Goal: Task Accomplishment & Management: Manage account settings

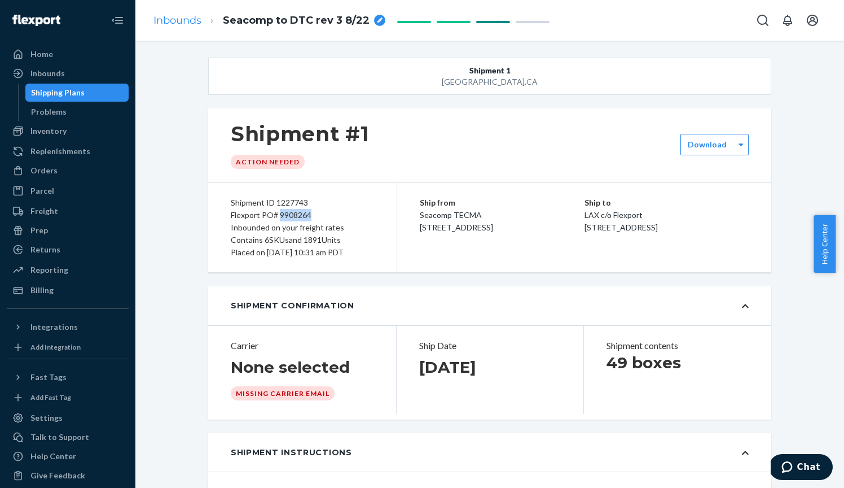
click at [183, 17] on link "Inbounds" at bounding box center [178, 20] width 48 height 12
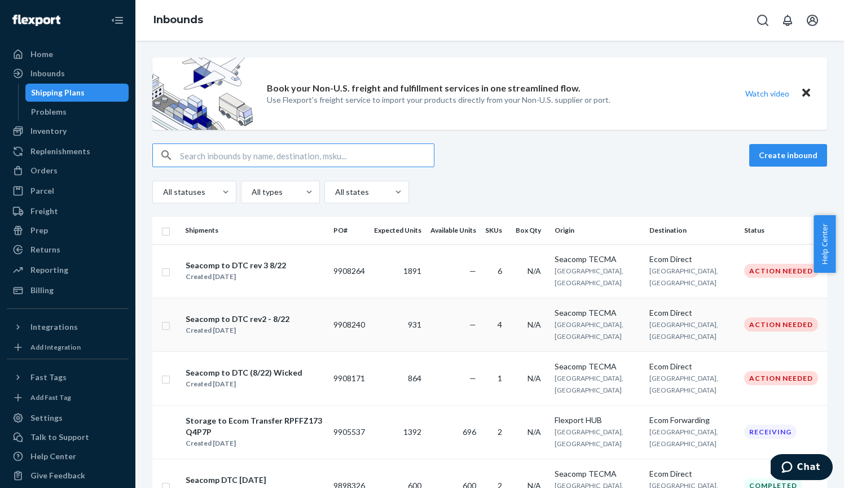
click at [166, 318] on input "checkbox" at bounding box center [165, 324] width 9 height 12
checkbox input "true"
click at [165, 372] on input "checkbox" at bounding box center [165, 378] width 9 height 12
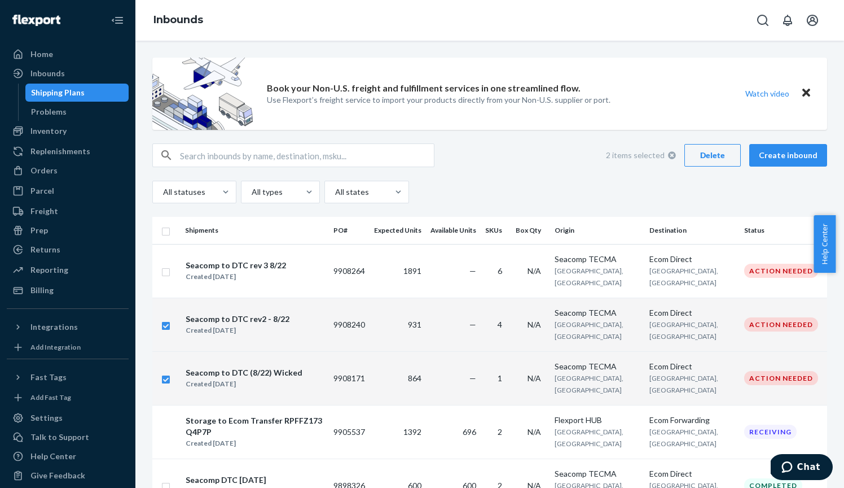
click at [708, 149] on button "Delete" at bounding box center [713, 155] width 56 height 23
checkbox input "false"
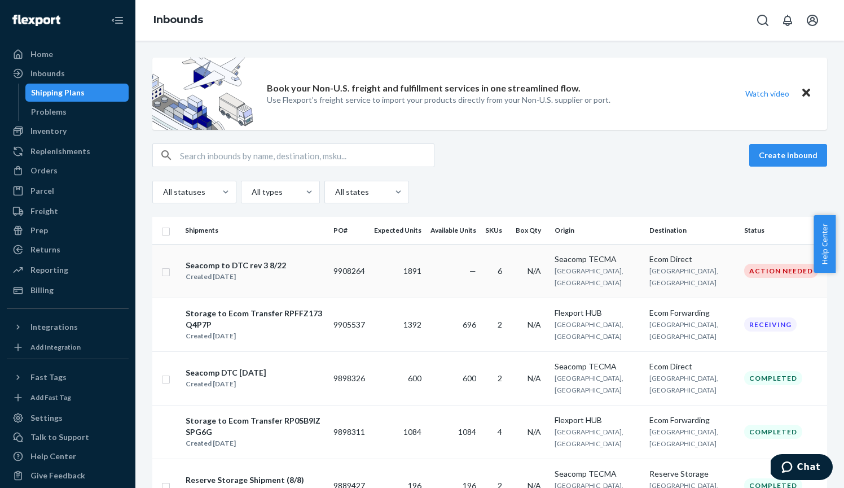
click at [169, 267] on input "checkbox" at bounding box center [165, 271] width 9 height 12
click at [650, 151] on div "Duplicate" at bounding box center [647, 155] width 37 height 11
checkbox input "false"
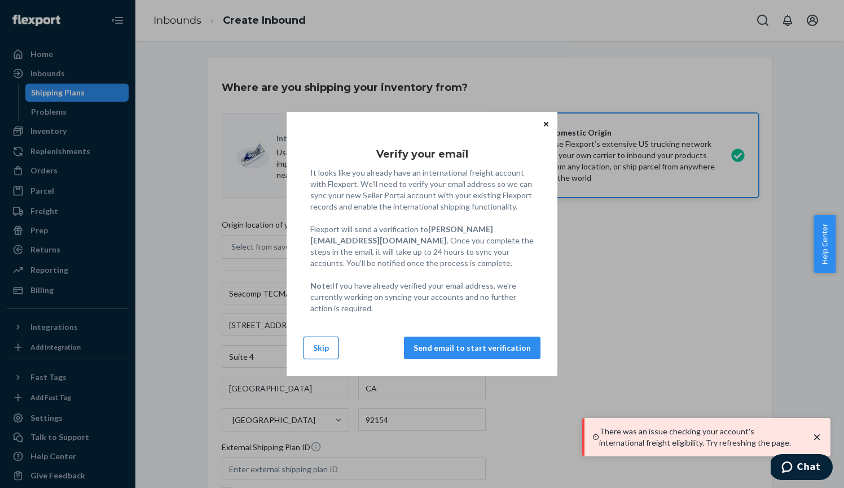
click at [321, 347] on button "Skip" at bounding box center [321, 347] width 35 height 23
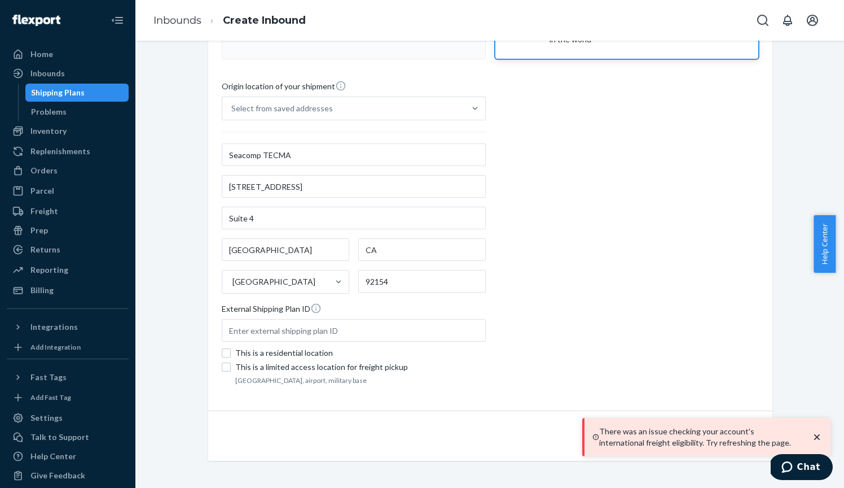
scroll to position [138, 0]
click at [817, 435] on icon "close toast" at bounding box center [817, 436] width 11 height 11
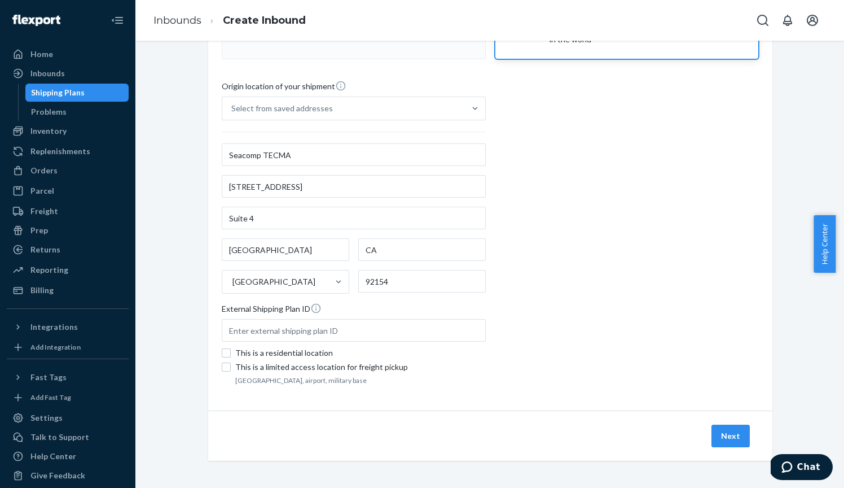
click at [736, 441] on div "There was an issue checking your account's international freight eligibility. T…" at bounding box center [706, 437] width 248 height 38
click at [722, 433] on button "Next" at bounding box center [731, 435] width 38 height 23
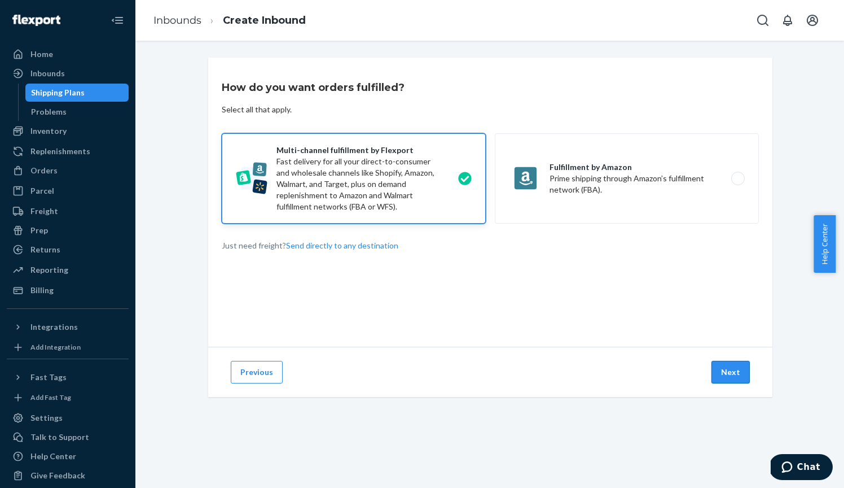
click at [731, 378] on button "Next" at bounding box center [731, 372] width 38 height 23
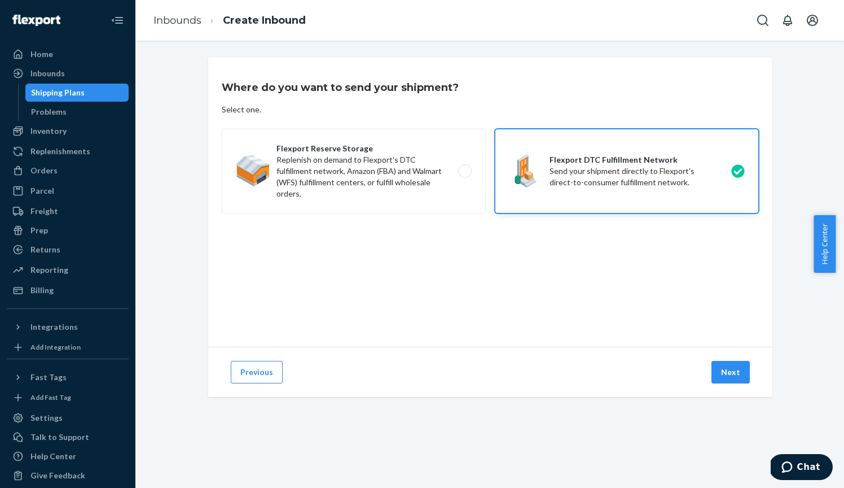
click at [731, 378] on button "Next" at bounding box center [731, 372] width 38 height 23
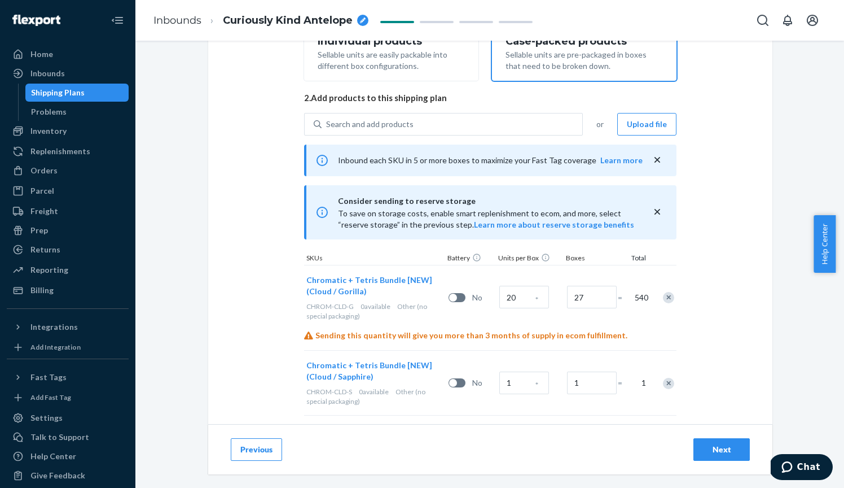
scroll to position [213, 0]
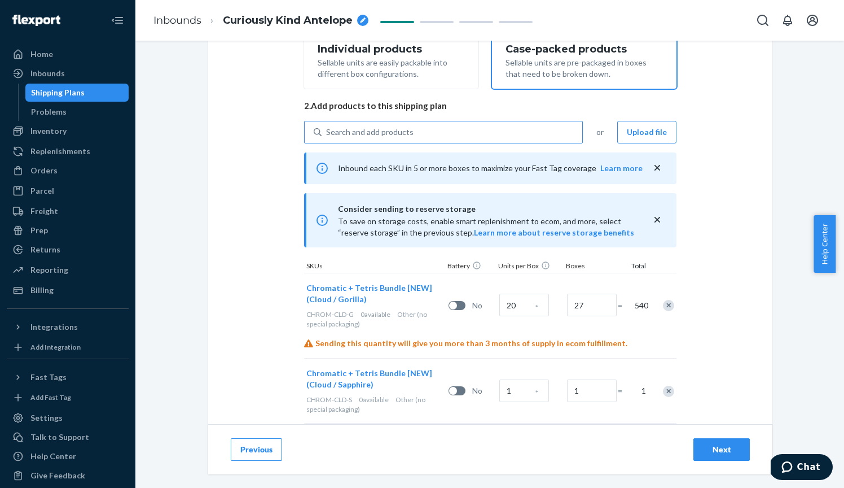
click at [402, 128] on div "Search and add products" at bounding box center [369, 131] width 87 height 11
click at [327, 128] on input "Search and add products" at bounding box center [326, 131] width 1 height 11
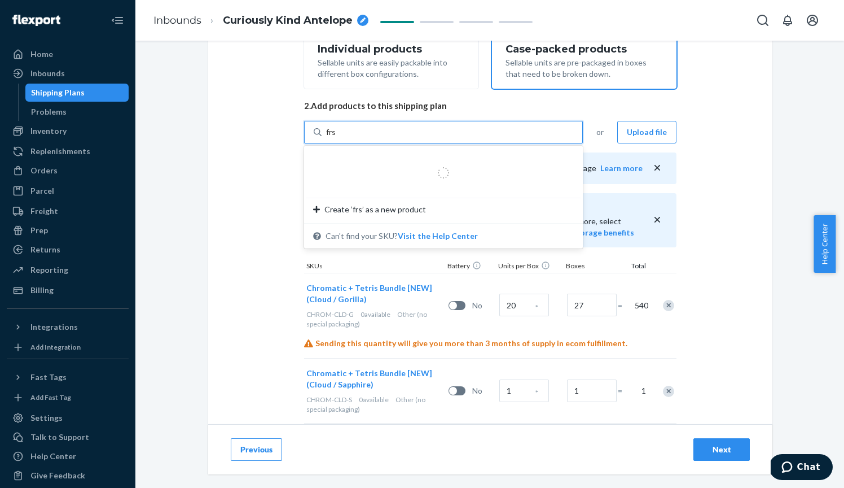
type input "frst"
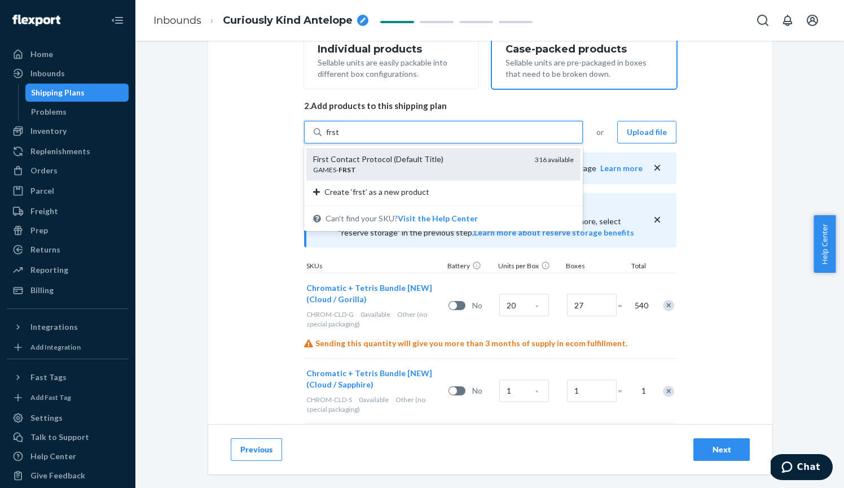
click at [360, 159] on div "First Contact Protocol (Default Title)" at bounding box center [419, 159] width 213 height 11
click at [340, 138] on input "frst" at bounding box center [333, 131] width 14 height 11
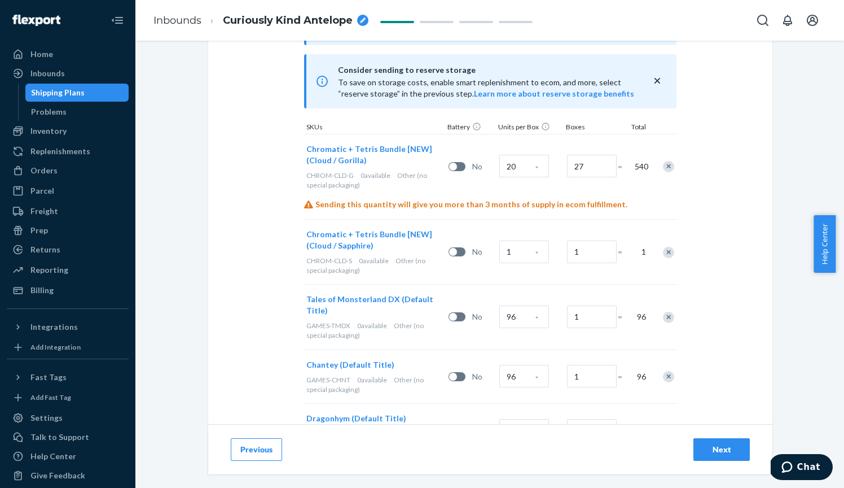
scroll to position [351, 0]
click at [585, 251] on input "1" at bounding box center [592, 252] width 50 height 23
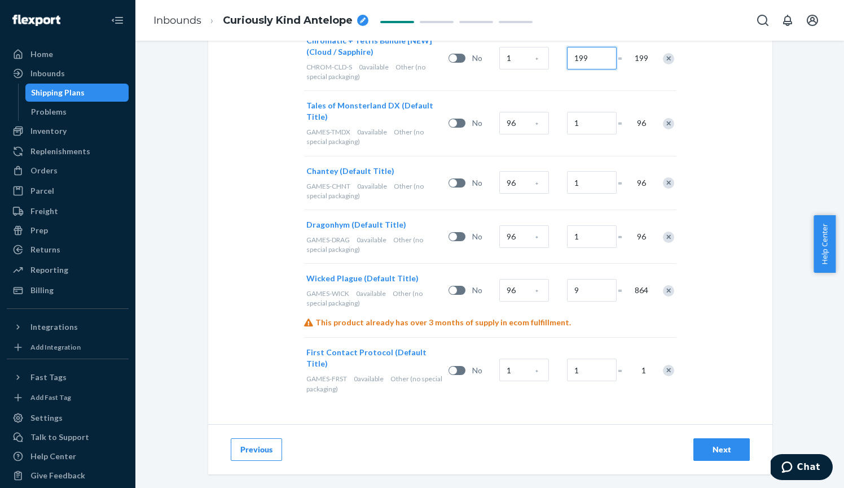
scroll to position [544, 0]
type input "199"
click at [527, 367] on input "1" at bounding box center [524, 371] width 50 height 23
type input "96"
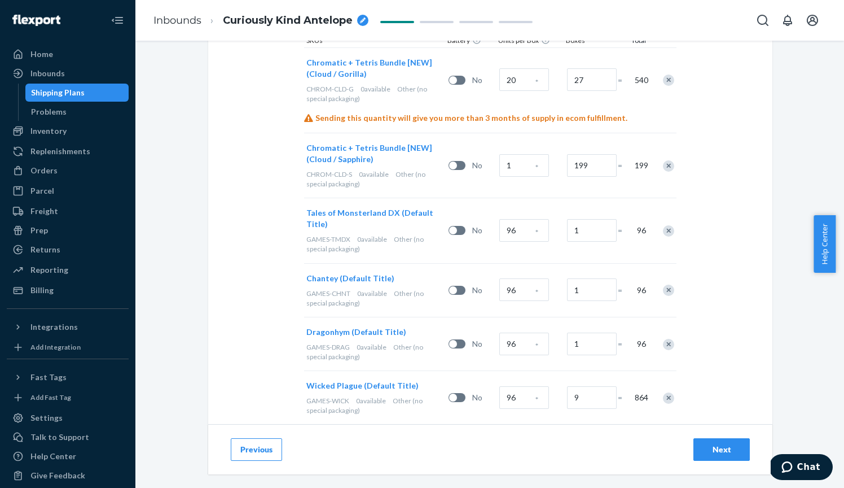
scroll to position [456, 0]
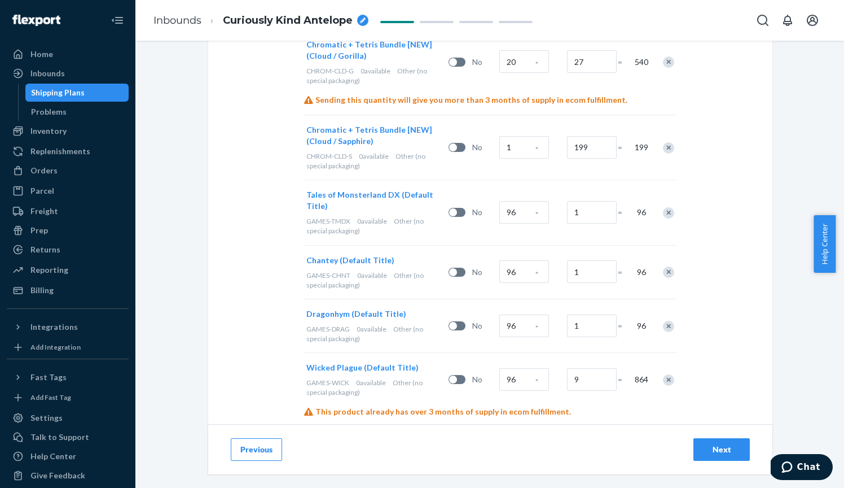
type input "7"
click at [717, 446] on div "Next" at bounding box center [721, 449] width 37 height 11
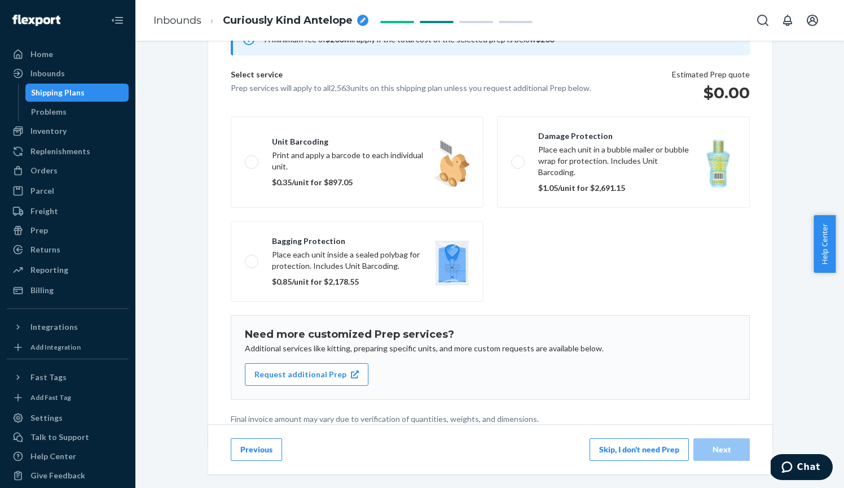
scroll to position [124, 0]
click at [621, 446] on button "Skip, I don't need Prep" at bounding box center [639, 449] width 99 height 23
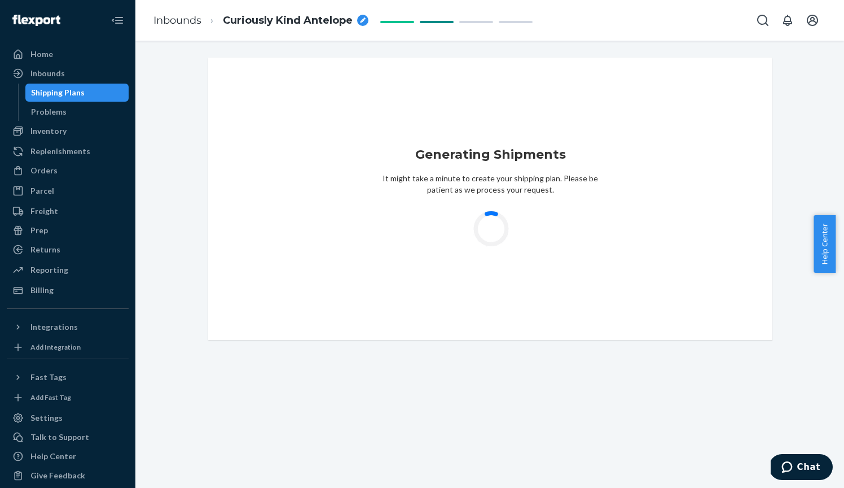
scroll to position [0, 0]
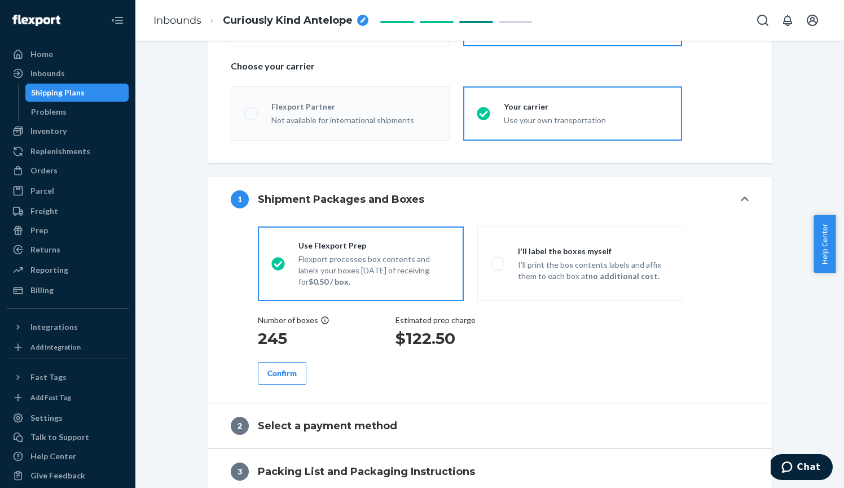
scroll to position [339, 0]
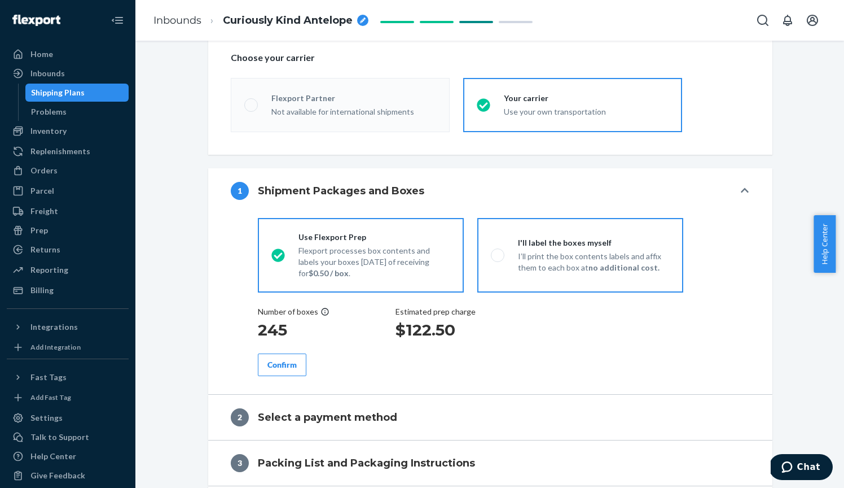
click at [507, 256] on div "I'll label the boxes myself I’ll print the box contents labels and affix them t…" at bounding box center [587, 255] width 165 height 36
click at [498, 256] on input "I'll label the boxes myself I’ll print the box contents labels and affix them t…" at bounding box center [494, 254] width 7 height 7
radio input "true"
radio input "false"
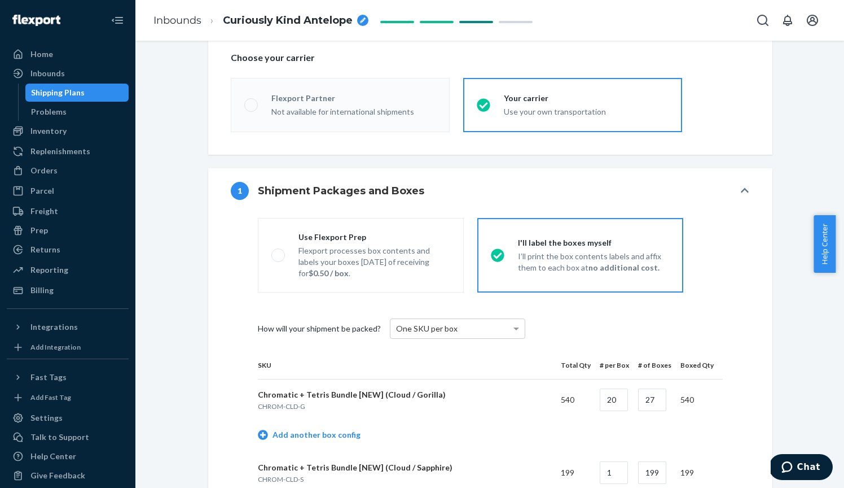
radio input "true"
radio input "false"
radio input "true"
radio input "false"
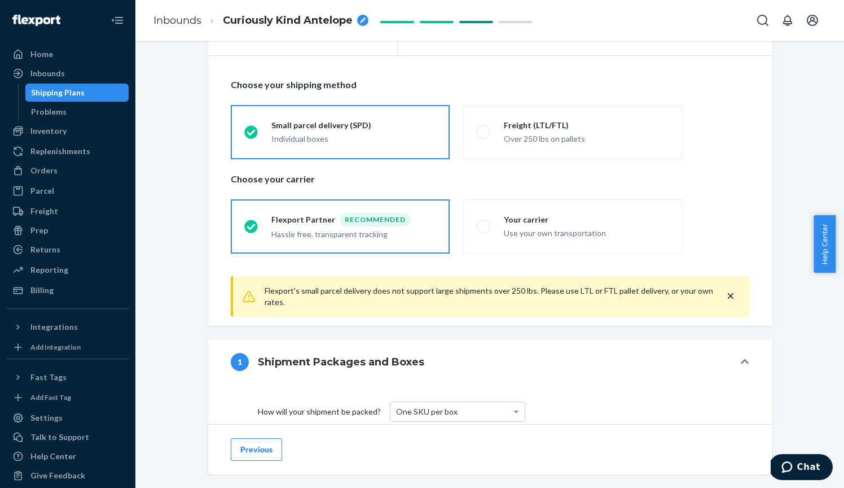
scroll to position [210, 0]
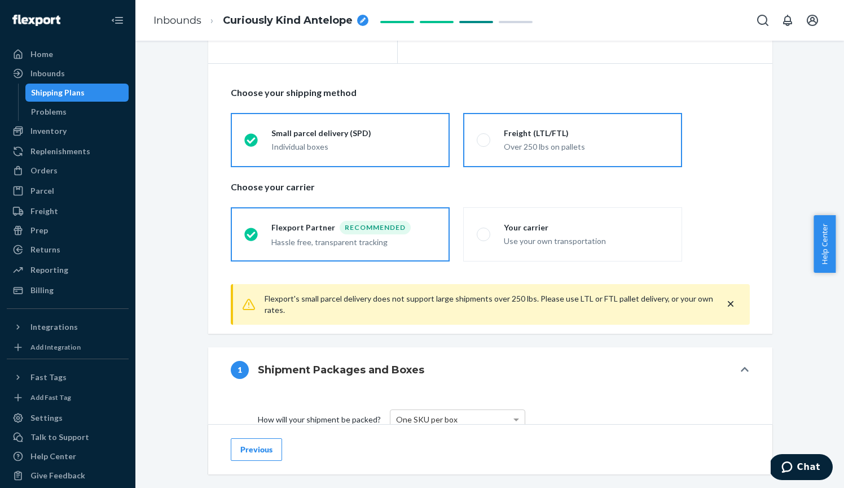
click at [552, 155] on label "Freight (LTL/FTL) Over 250 lbs on pallets" at bounding box center [572, 140] width 219 height 54
click at [484, 143] on input "Freight (LTL/FTL) Over 250 lbs on pallets" at bounding box center [480, 139] width 7 height 7
radio input "true"
radio input "false"
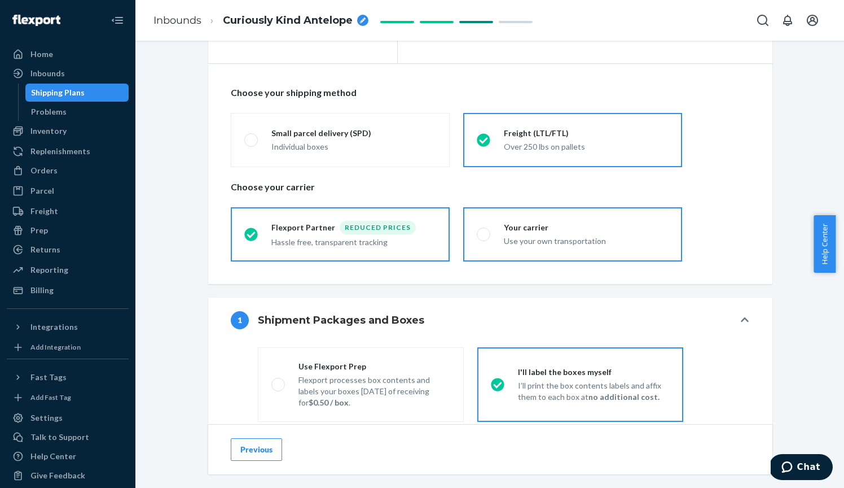
click at [547, 228] on div "Your carrier" at bounding box center [586, 227] width 165 height 11
click at [484, 230] on input "Your carrier Use your own transportation" at bounding box center [480, 233] width 7 height 7
radio input "true"
radio input "false"
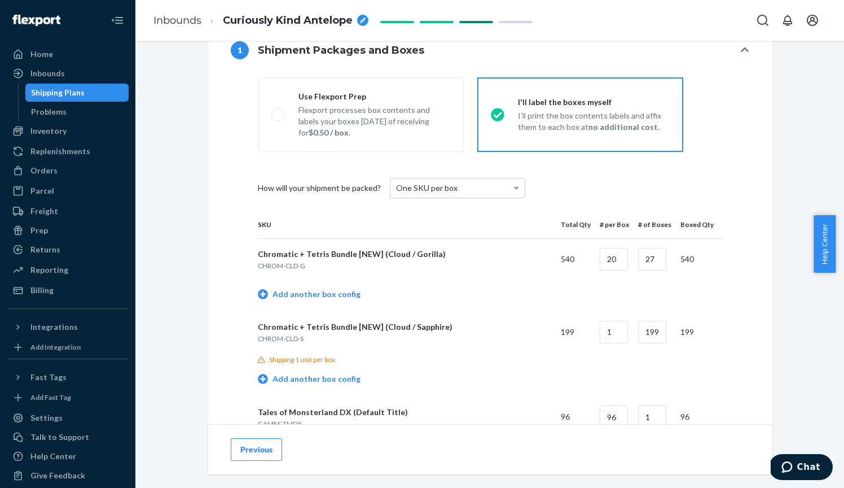
scroll to position [603, 0]
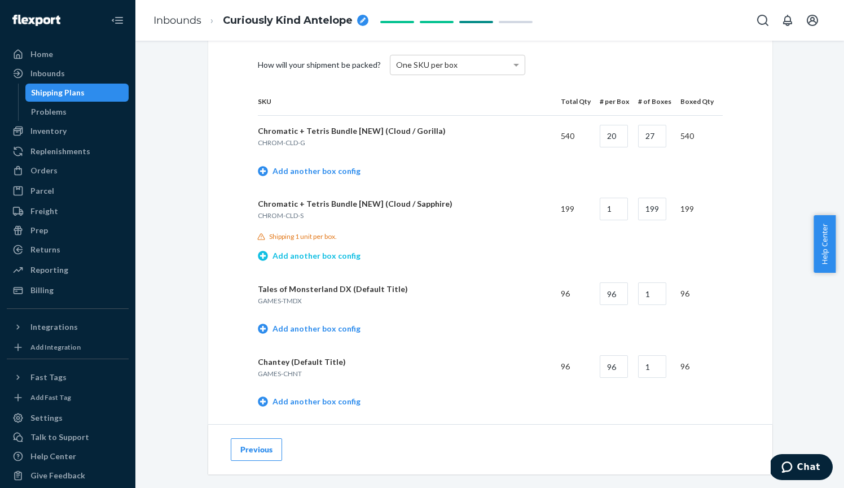
click at [331, 258] on link "Add another box config" at bounding box center [309, 255] width 103 height 11
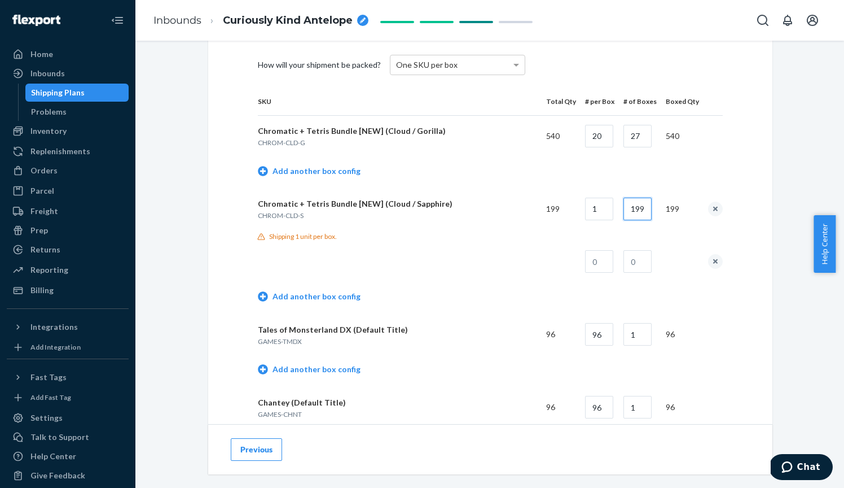
click at [638, 209] on input "199" at bounding box center [638, 209] width 28 height 23
click at [612, 209] on input "1" at bounding box center [599, 209] width 28 height 23
click at [641, 209] on input "199" at bounding box center [638, 209] width 28 height 23
type input "1"
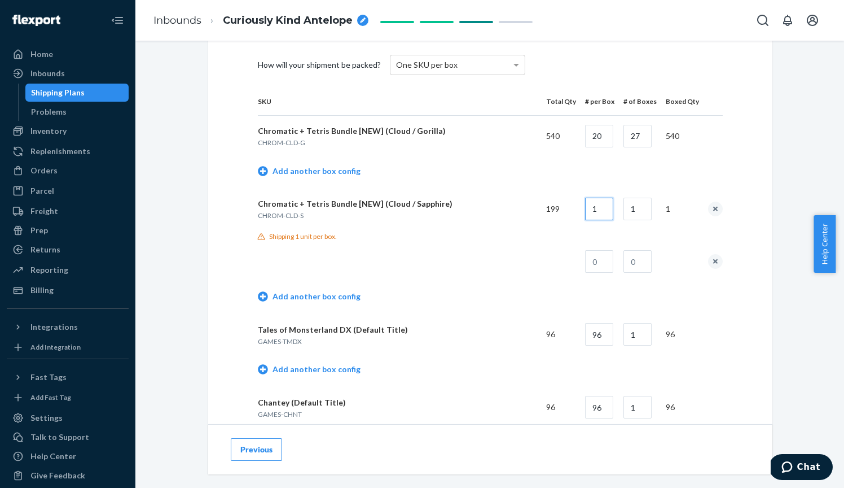
click at [599, 211] on input "1" at bounding box center [599, 209] width 28 height 23
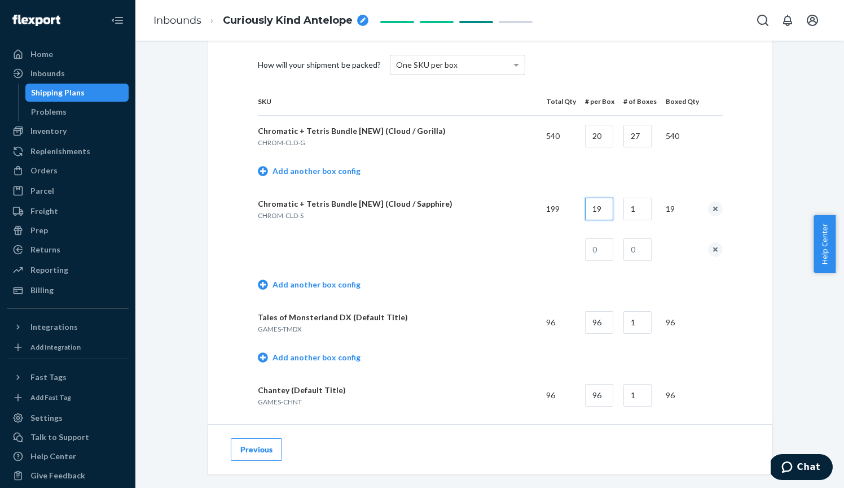
type input "19"
click at [602, 238] on input "text" at bounding box center [599, 249] width 28 height 23
type input "20"
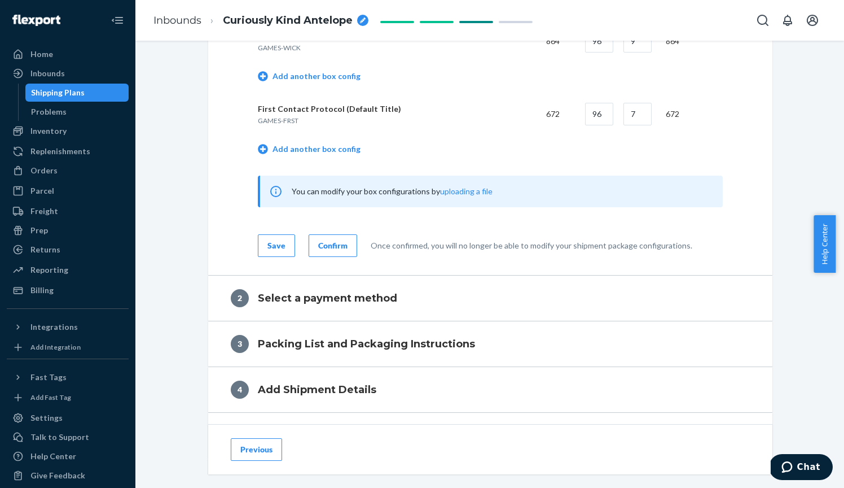
scroll to position [1042, 0]
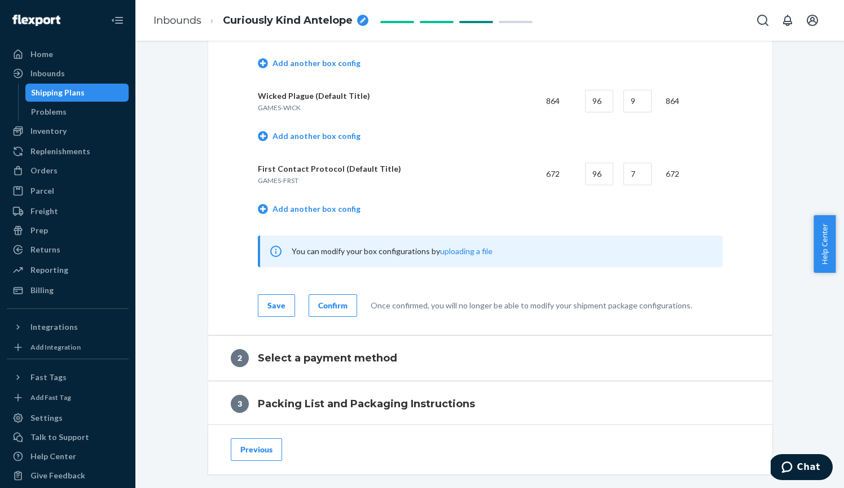
type input "9"
click at [274, 304] on div "Save" at bounding box center [277, 305] width 18 height 11
click at [365, 19] on icon "breadcrumbs" at bounding box center [363, 20] width 6 height 6
drag, startPoint x: 323, startPoint y: 17, endPoint x: 170, endPoint y: 15, distance: 153.5
click at [170, 15] on ol "Inbounds Curiously Kind Antelope" at bounding box center [252, 20] width 216 height 36
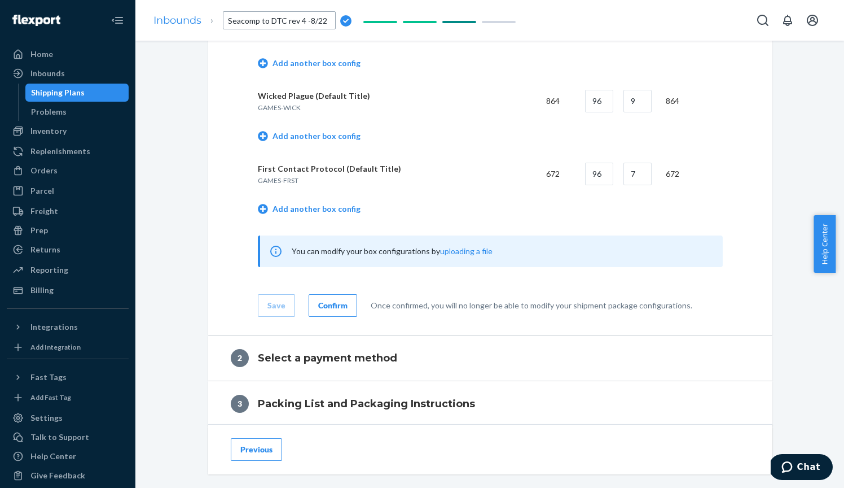
type input "Seacomp to DTC rev 4 - 8/22"
click at [390, 284] on div "Save Confirm Once confirmed, you will no longer be able to modify your shipment…" at bounding box center [490, 296] width 465 height 41
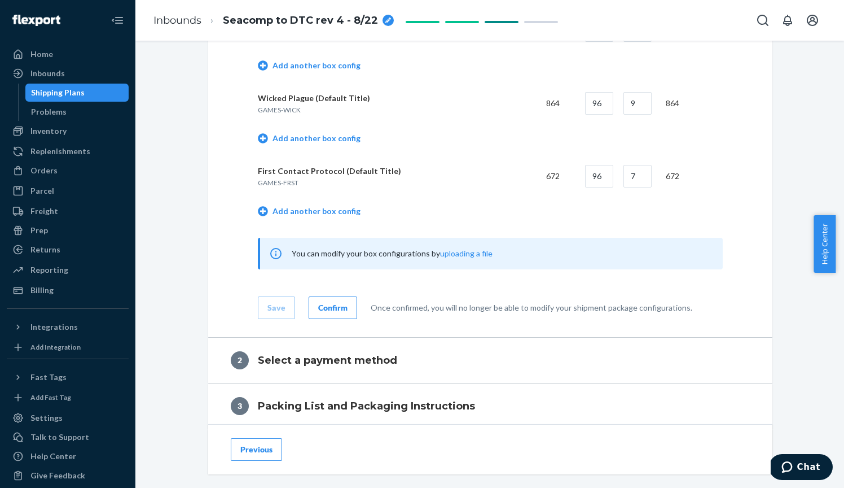
scroll to position [1041, 0]
click at [332, 304] on div "Confirm" at bounding box center [332, 306] width 29 height 11
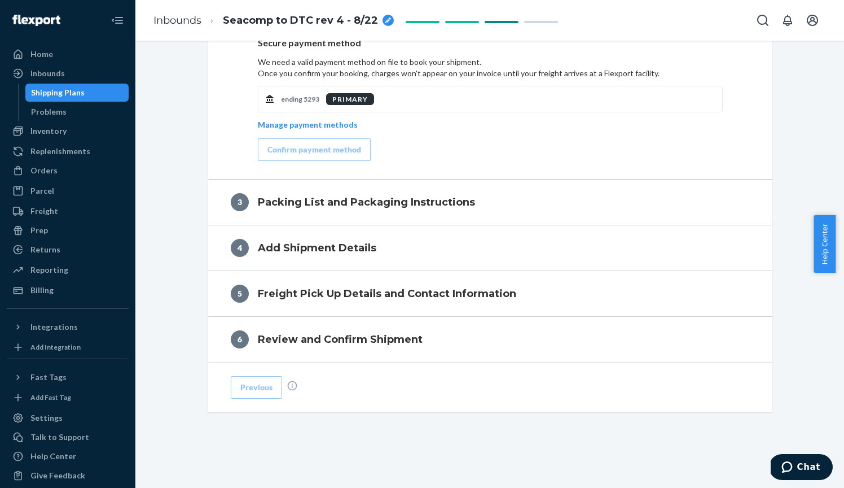
scroll to position [564, 0]
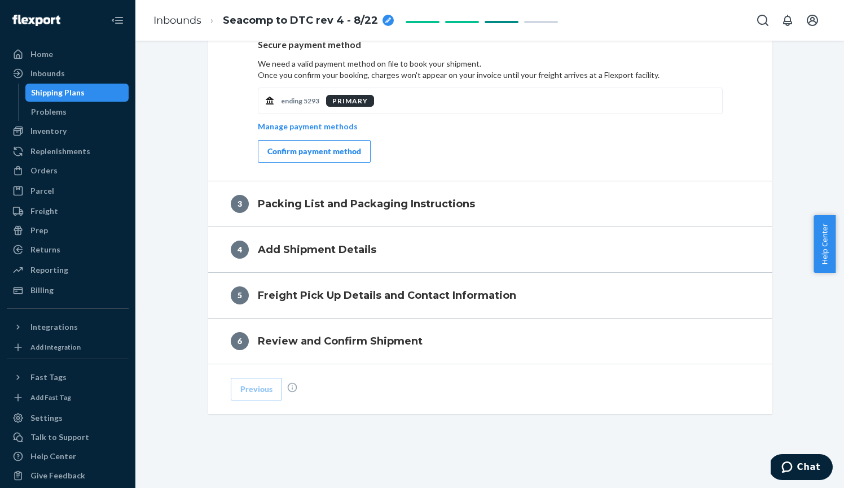
click at [323, 147] on div "Confirm payment method" at bounding box center [315, 151] width 94 height 11
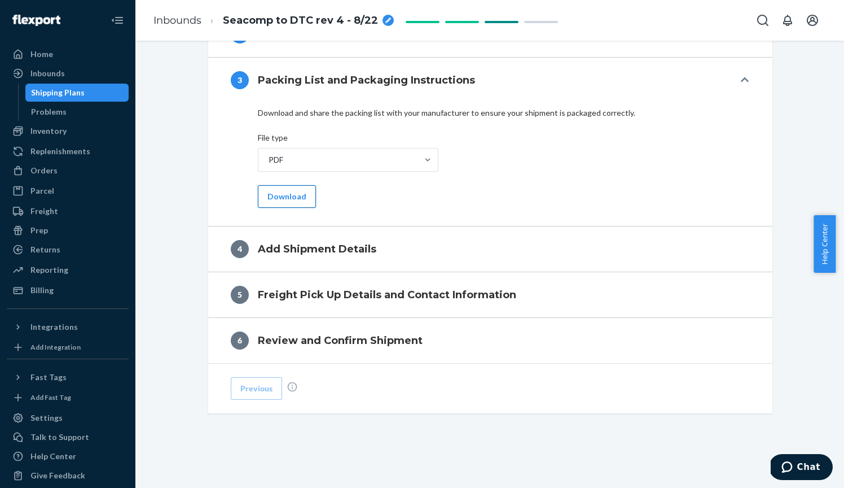
click at [284, 188] on button "Download" at bounding box center [287, 196] width 58 height 23
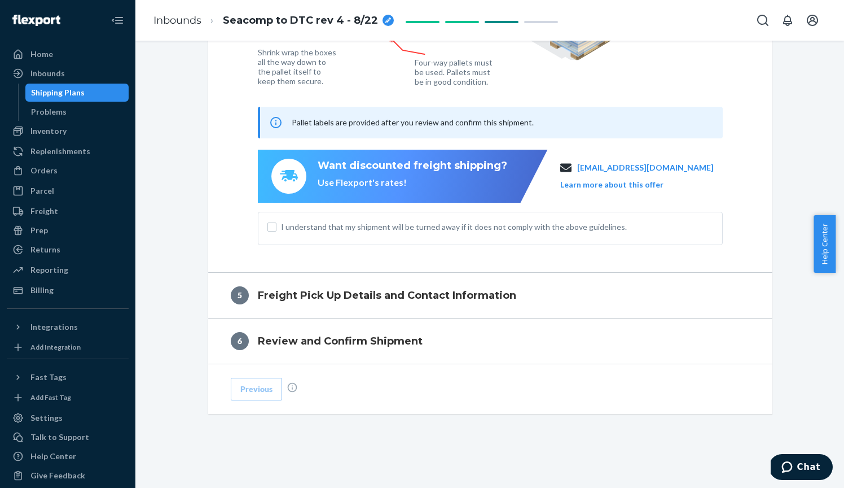
click at [383, 227] on span "I understand that my shipment will be turned away if it does not comply with th…" at bounding box center [497, 226] width 432 height 11
click at [277, 227] on input "I understand that my shipment will be turned away if it does not comply with th…" at bounding box center [272, 226] width 9 height 9
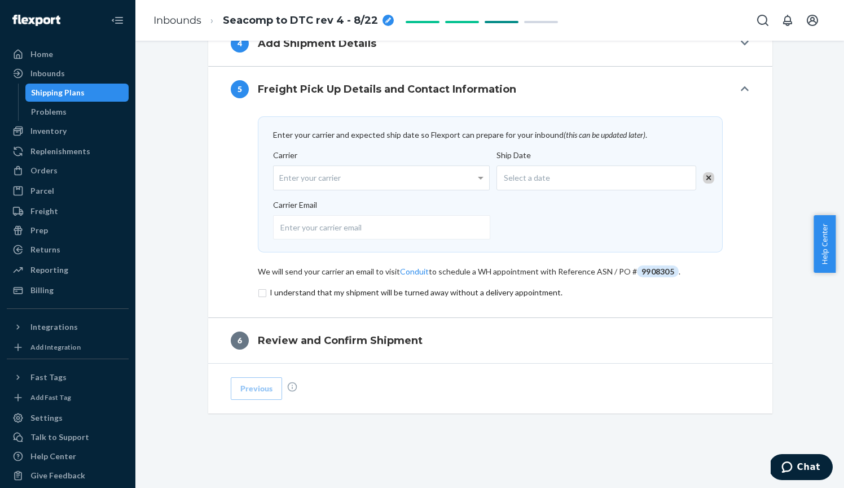
click at [563, 177] on div "Select a date" at bounding box center [597, 177] width 200 height 25
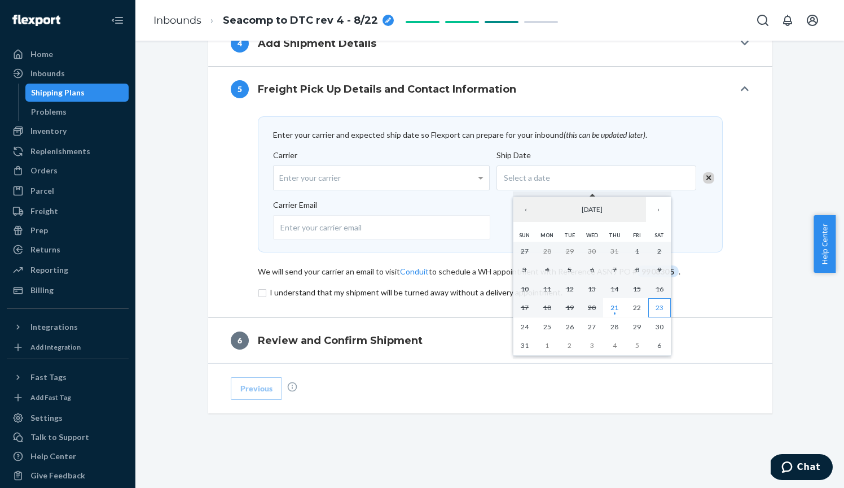
click at [659, 306] on abbr "23" at bounding box center [660, 307] width 8 height 8
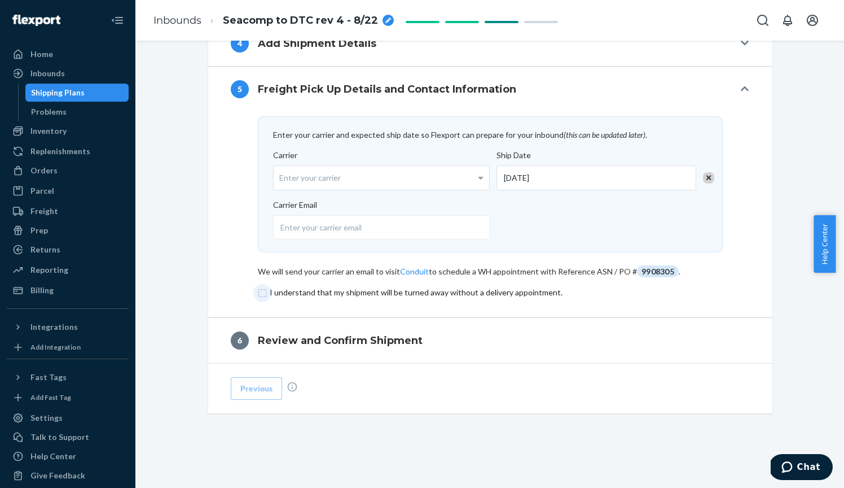
click at [260, 292] on input "checkbox" at bounding box center [490, 293] width 465 height 14
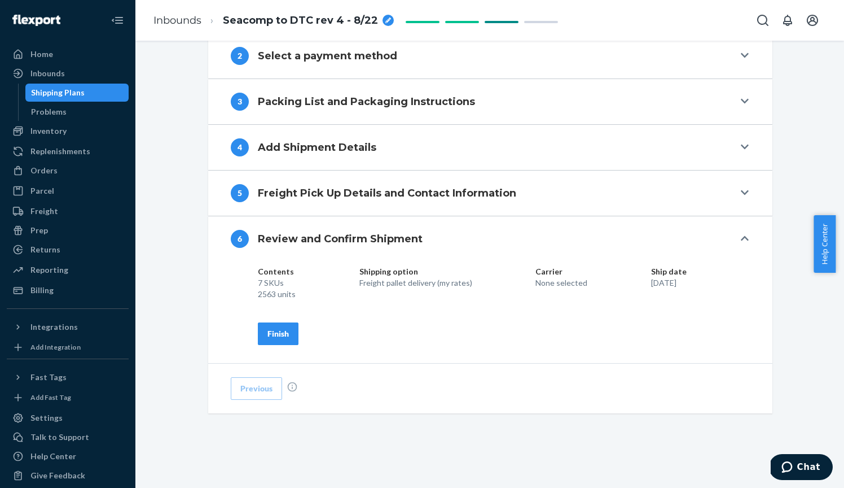
click at [271, 336] on div "Finish" at bounding box center [278, 333] width 21 height 11
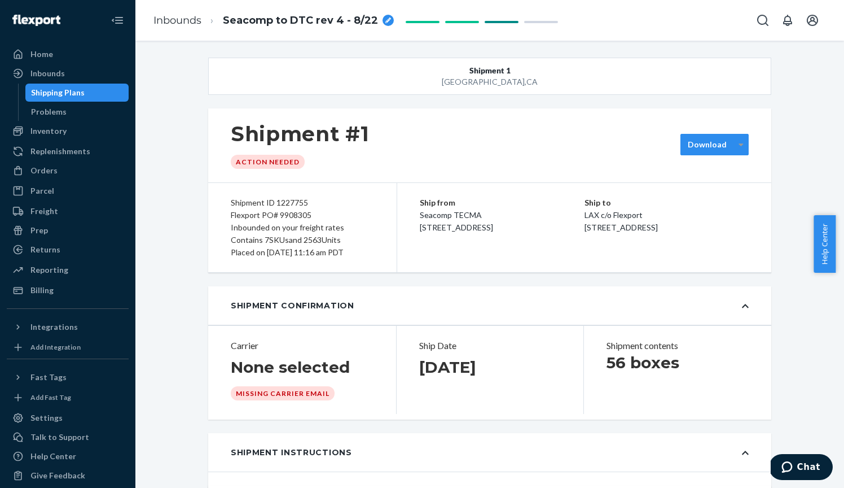
scroll to position [0, 0]
click at [745, 146] on div "Download" at bounding box center [715, 144] width 68 height 21
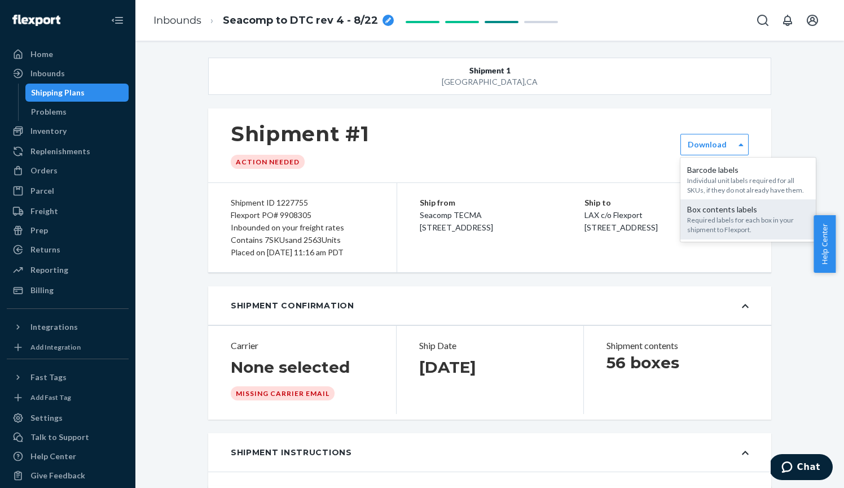
click at [722, 212] on div "Box contents labels" at bounding box center [748, 209] width 122 height 11
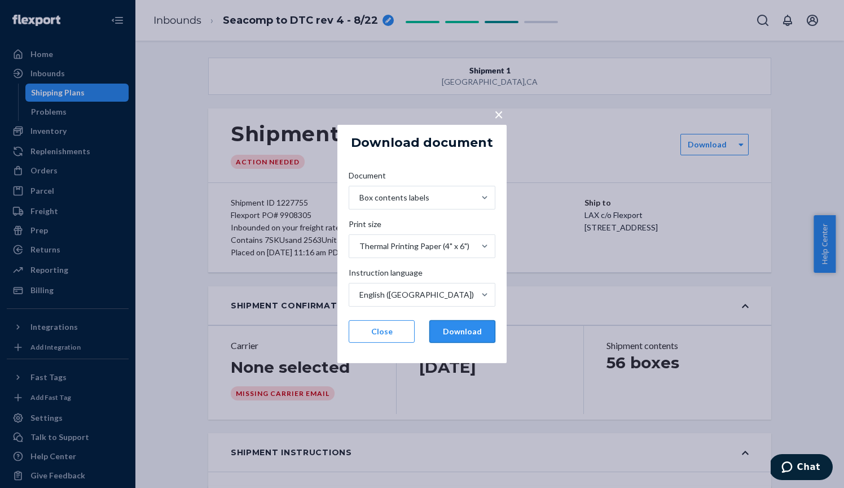
click at [459, 330] on button "Download" at bounding box center [463, 331] width 66 height 23
click at [380, 328] on button "Close" at bounding box center [382, 331] width 66 height 23
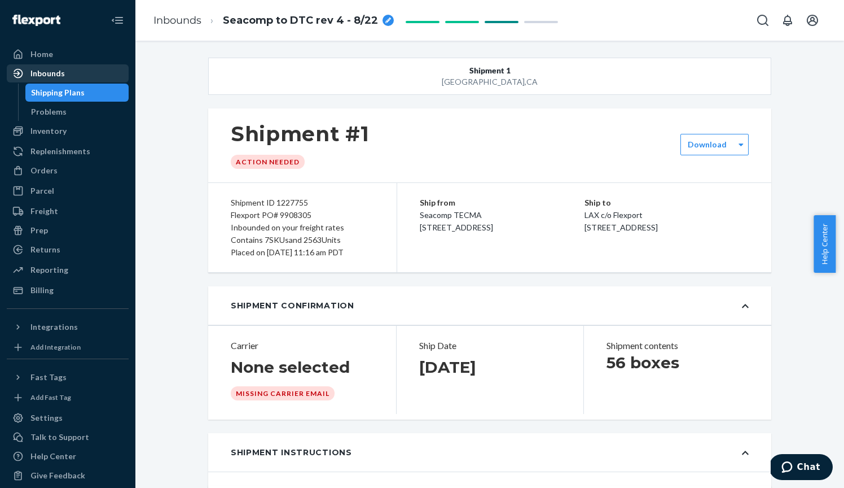
click at [50, 78] on div "Inbounds" at bounding box center [47, 73] width 34 height 11
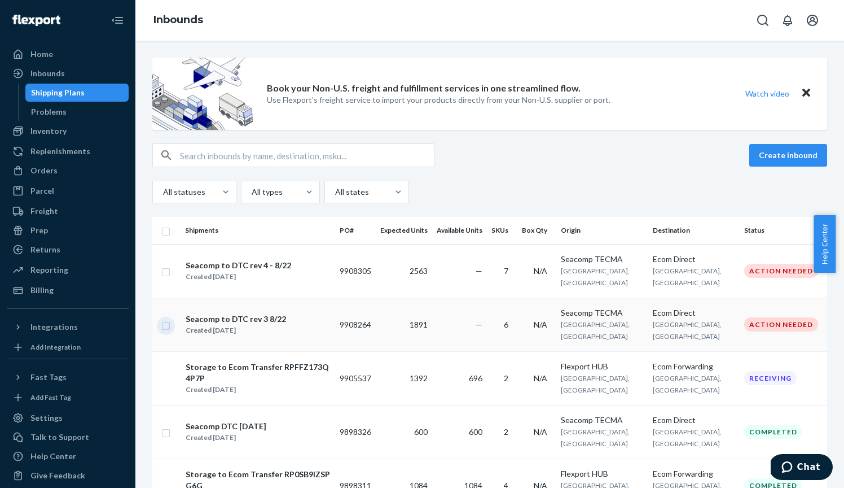
click at [165, 323] on input "checkbox" at bounding box center [165, 324] width 9 height 12
checkbox input "true"
click at [710, 160] on div "Delete" at bounding box center [712, 155] width 37 height 11
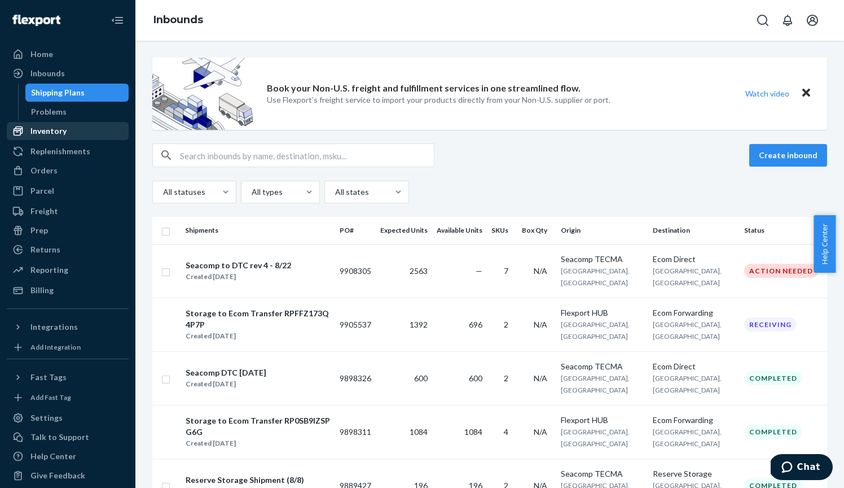
click at [51, 135] on div "Inventory" at bounding box center [48, 130] width 36 height 11
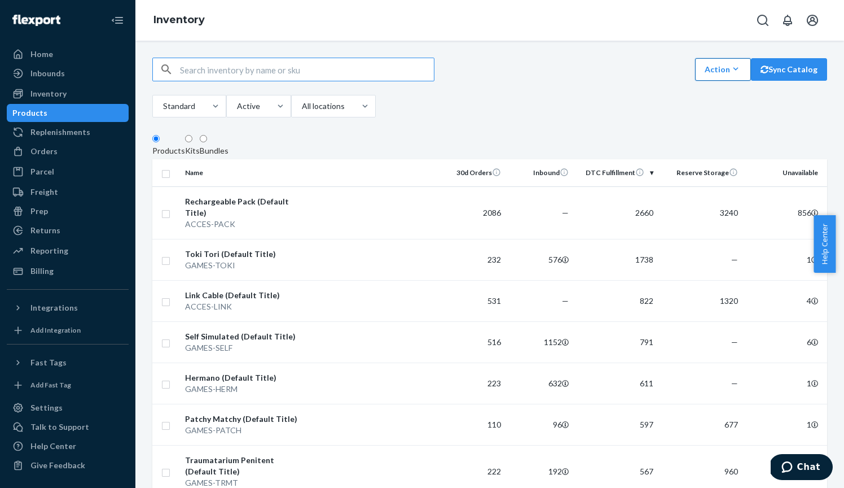
click at [730, 74] on icon "button" at bounding box center [735, 68] width 11 height 11
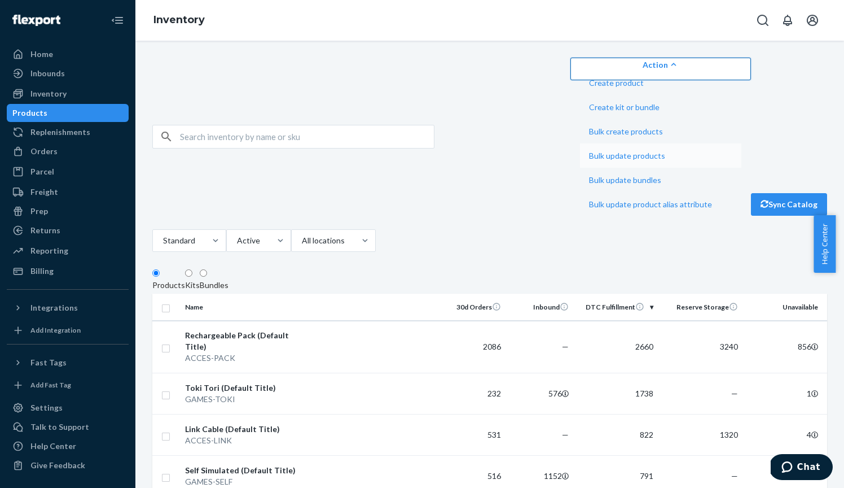
click at [712, 160] on span "Bulk update products" at bounding box center [650, 156] width 123 height 8
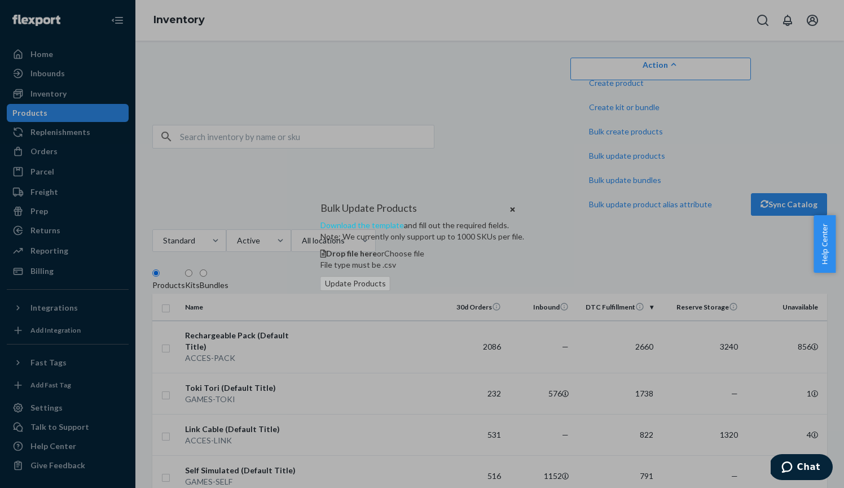
click at [376, 220] on link "Download the template" at bounding box center [363, 225] width 84 height 10
click at [50, 250] on div "Bulk Update Products Download the template and fill out the required fields. No…" at bounding box center [422, 244] width 844 height 488
click at [54, 253] on div "Bulk Update Products Download the template and fill out the required fields. No…" at bounding box center [422, 244] width 844 height 488
click at [515, 206] on icon "Close" at bounding box center [512, 209] width 5 height 7
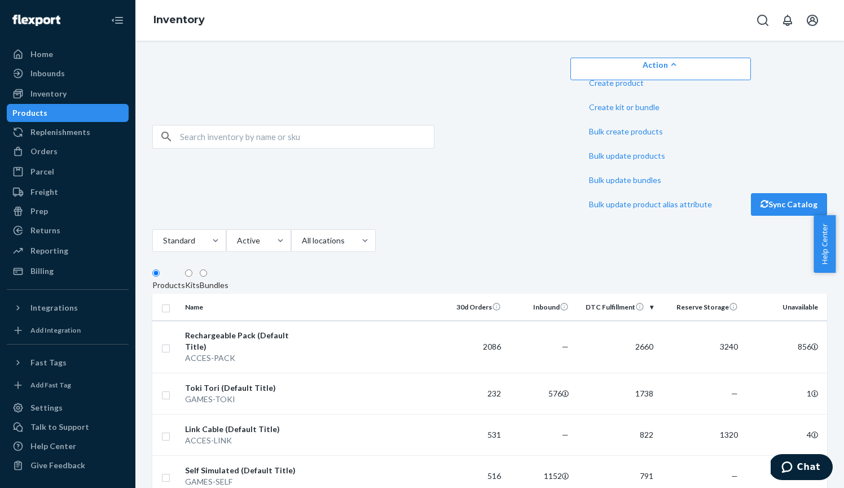
click at [446, 268] on fieldset "Products Kits Bundles" at bounding box center [489, 280] width 675 height 25
click at [680, 70] on icon "button" at bounding box center [673, 64] width 11 height 11
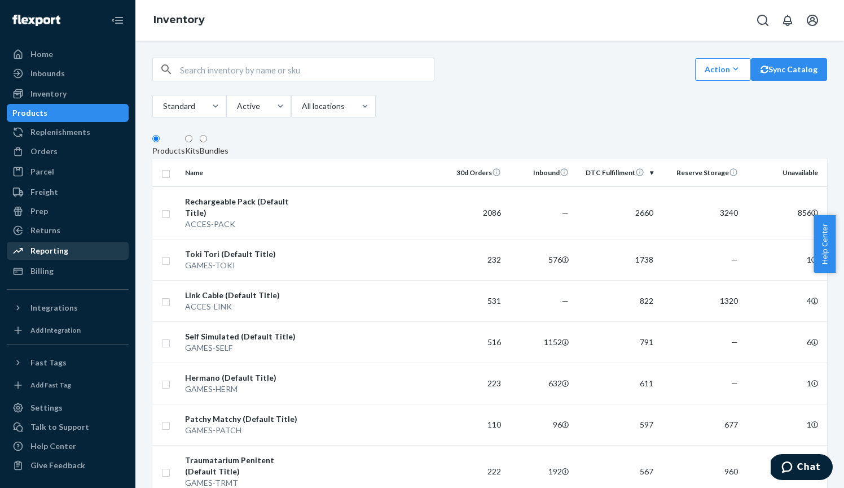
click at [54, 249] on div "Reporting" at bounding box center [49, 250] width 38 height 11
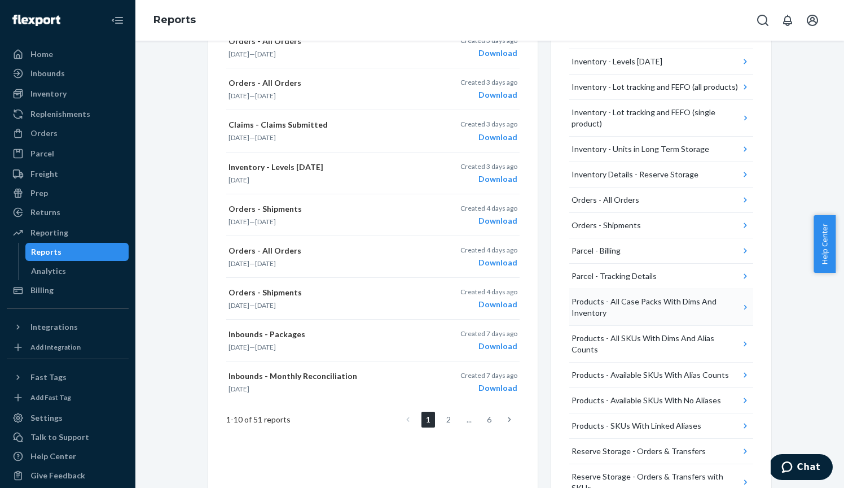
scroll to position [285, 0]
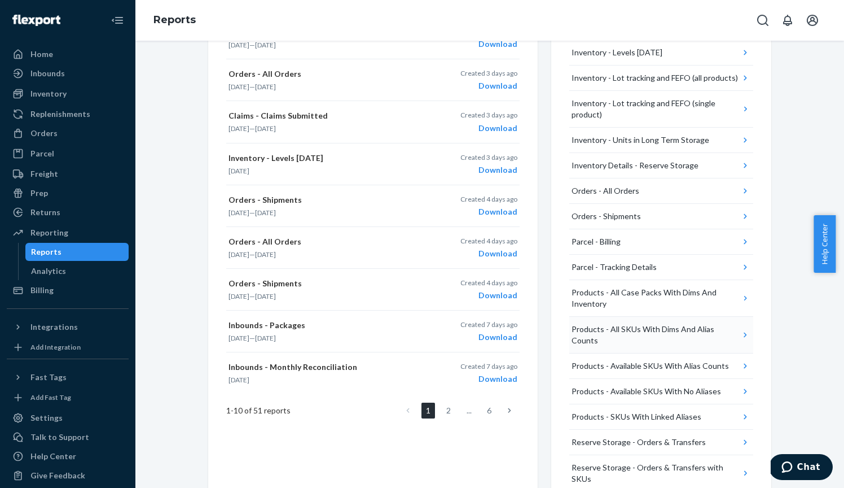
click at [648, 327] on div "Products - All SKUs With Dims And Alias Counts" at bounding box center [656, 334] width 168 height 23
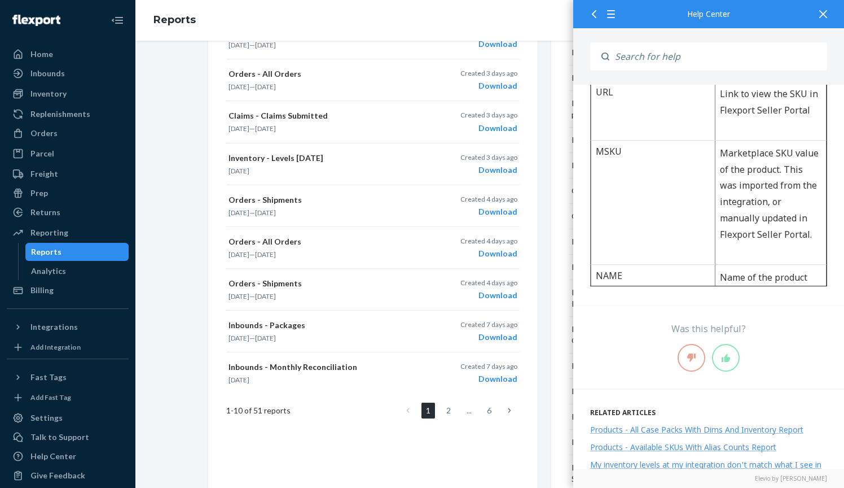
scroll to position [149, 0]
